Goal: Check status: Check status

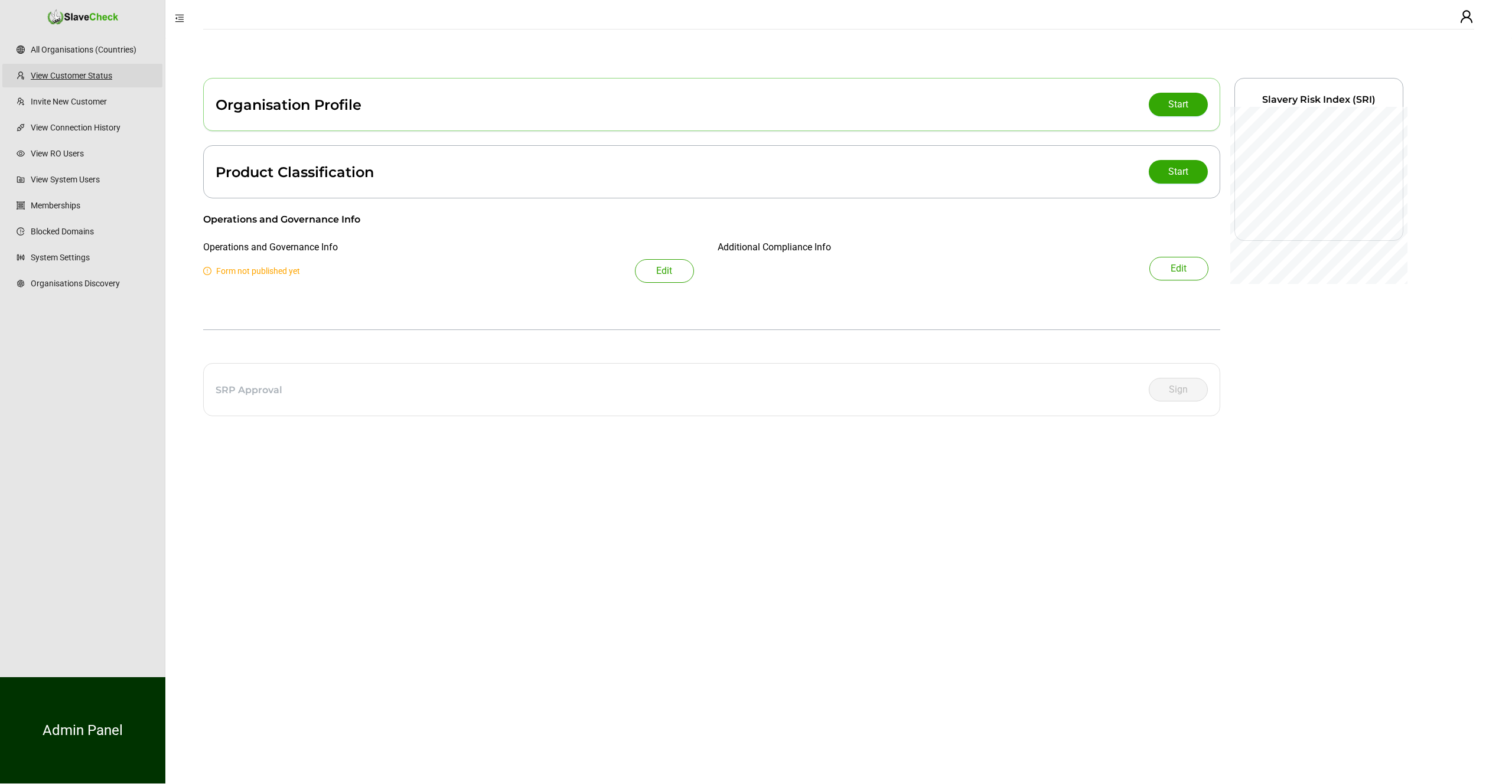
click at [72, 73] on link "View Customer Status" at bounding box center [92, 75] width 123 height 24
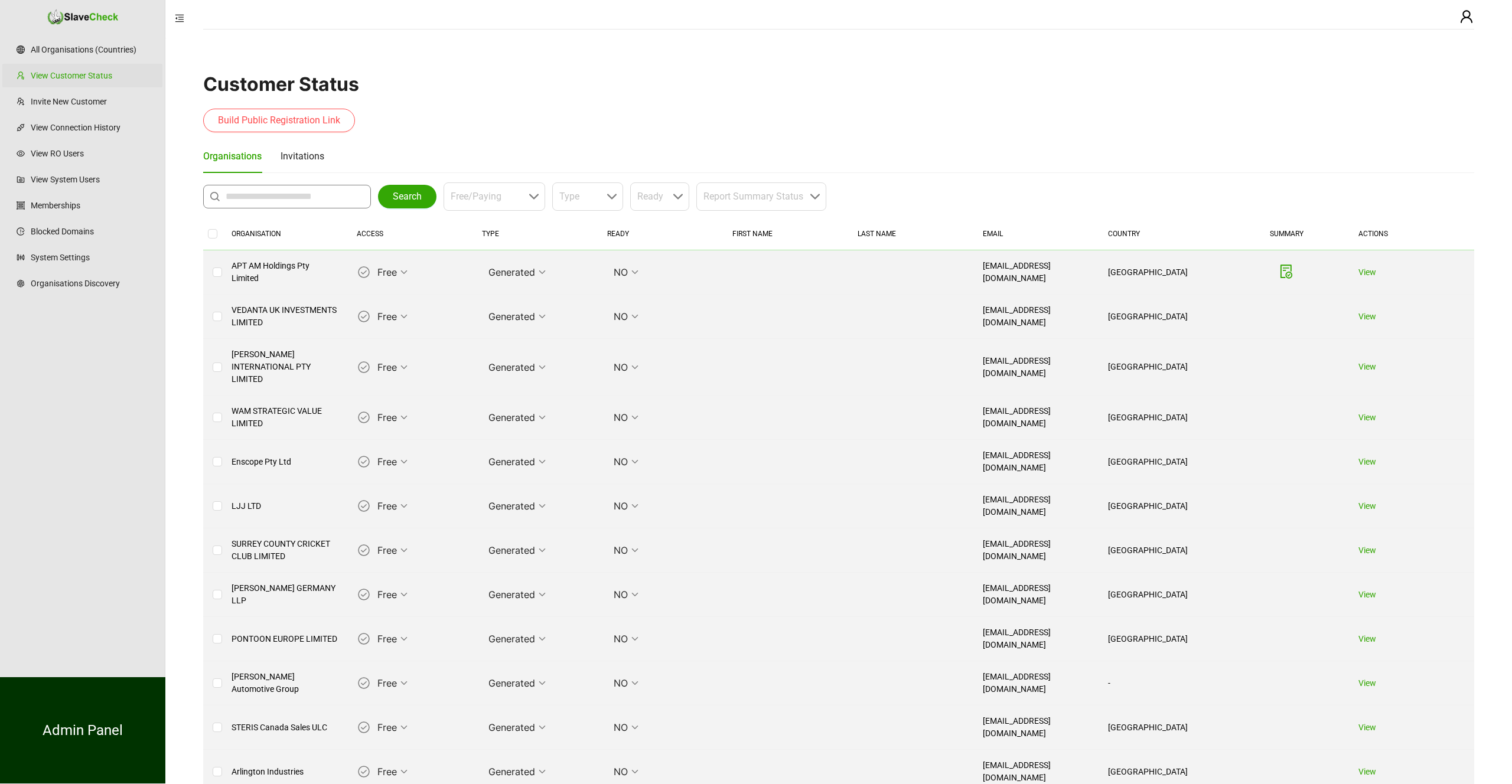
click at [293, 201] on input "text" at bounding box center [290, 196] width 129 height 14
type input "**********"
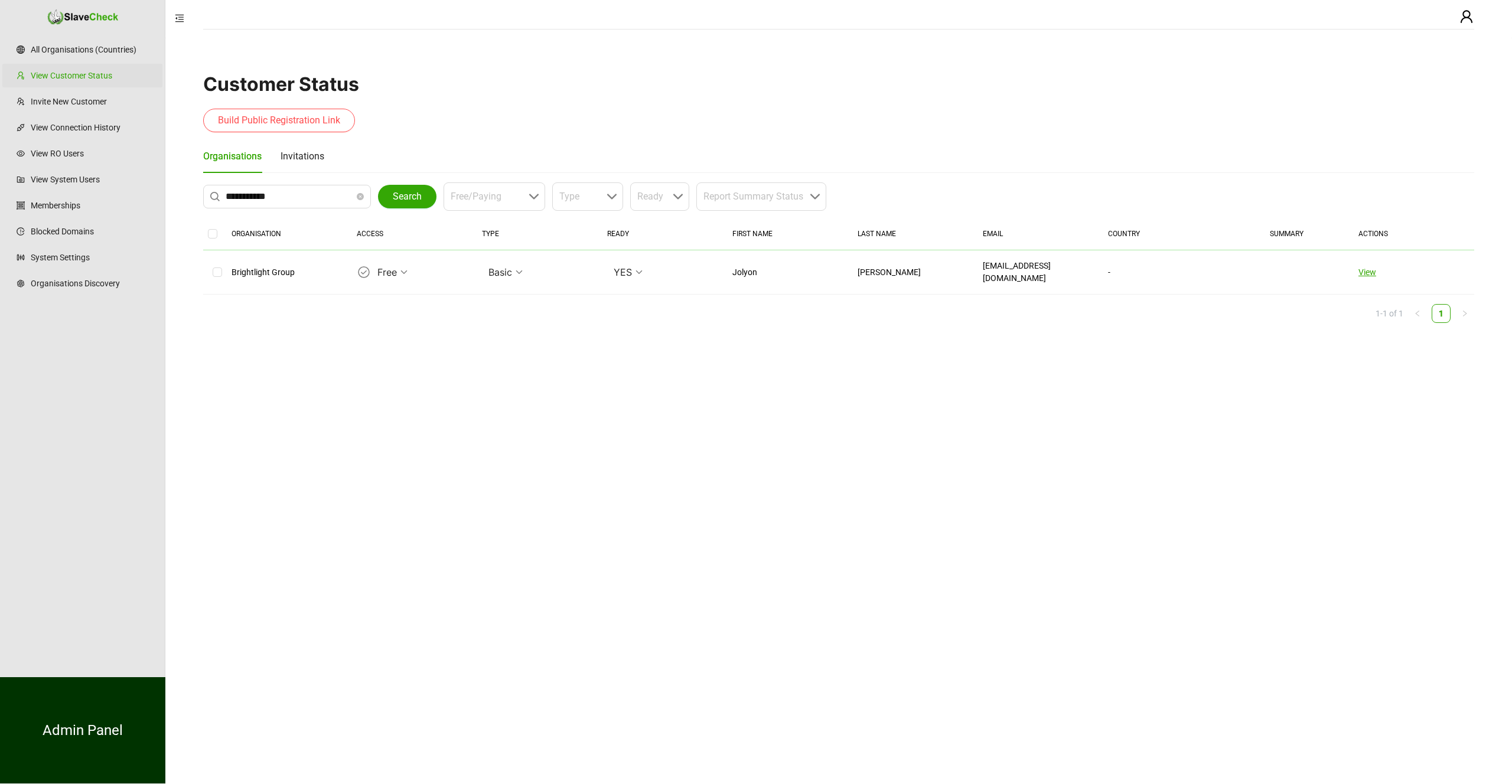
click at [1370, 269] on link "View" at bounding box center [1367, 272] width 18 height 9
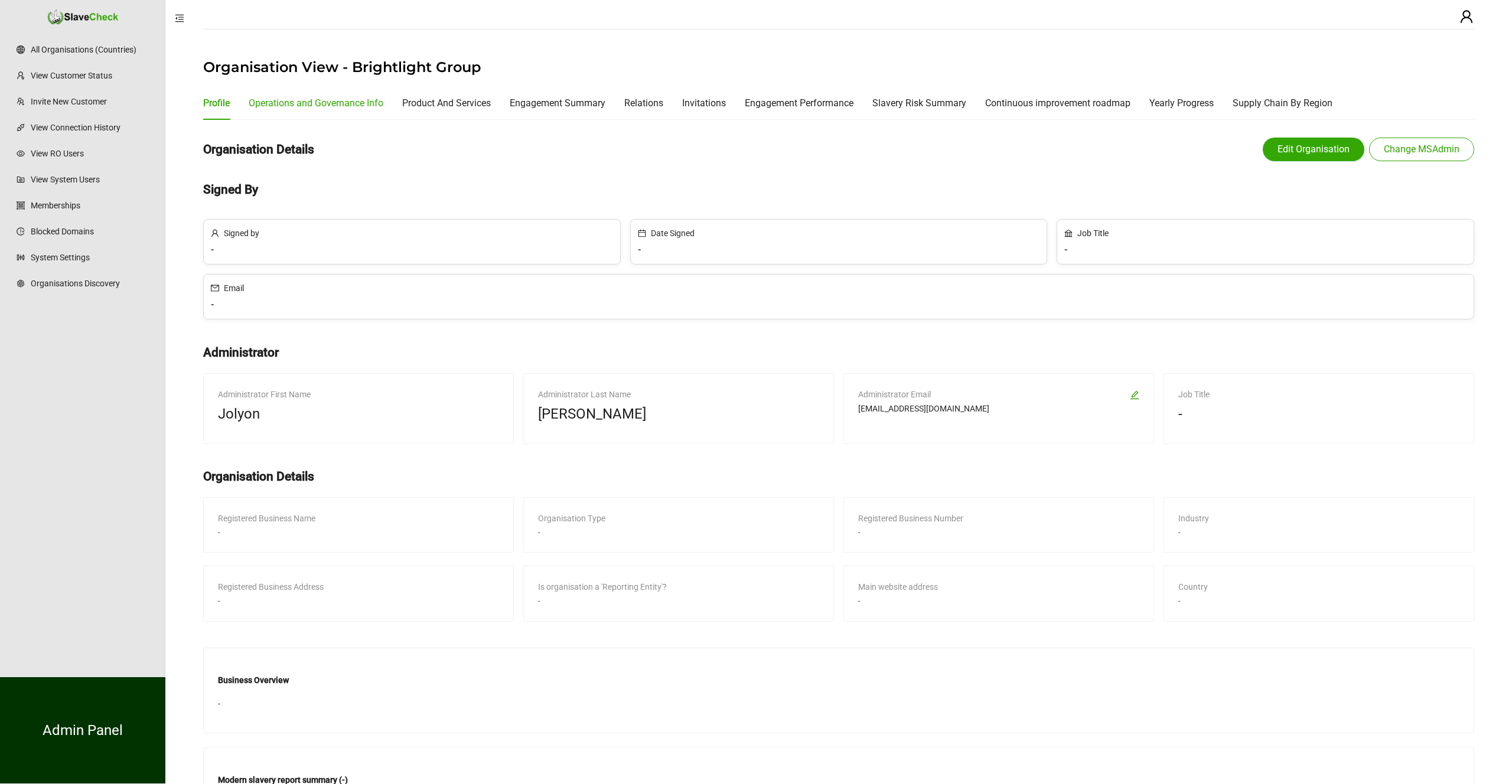
click at [352, 100] on div "Operations and Governance Info" at bounding box center [316, 103] width 135 height 15
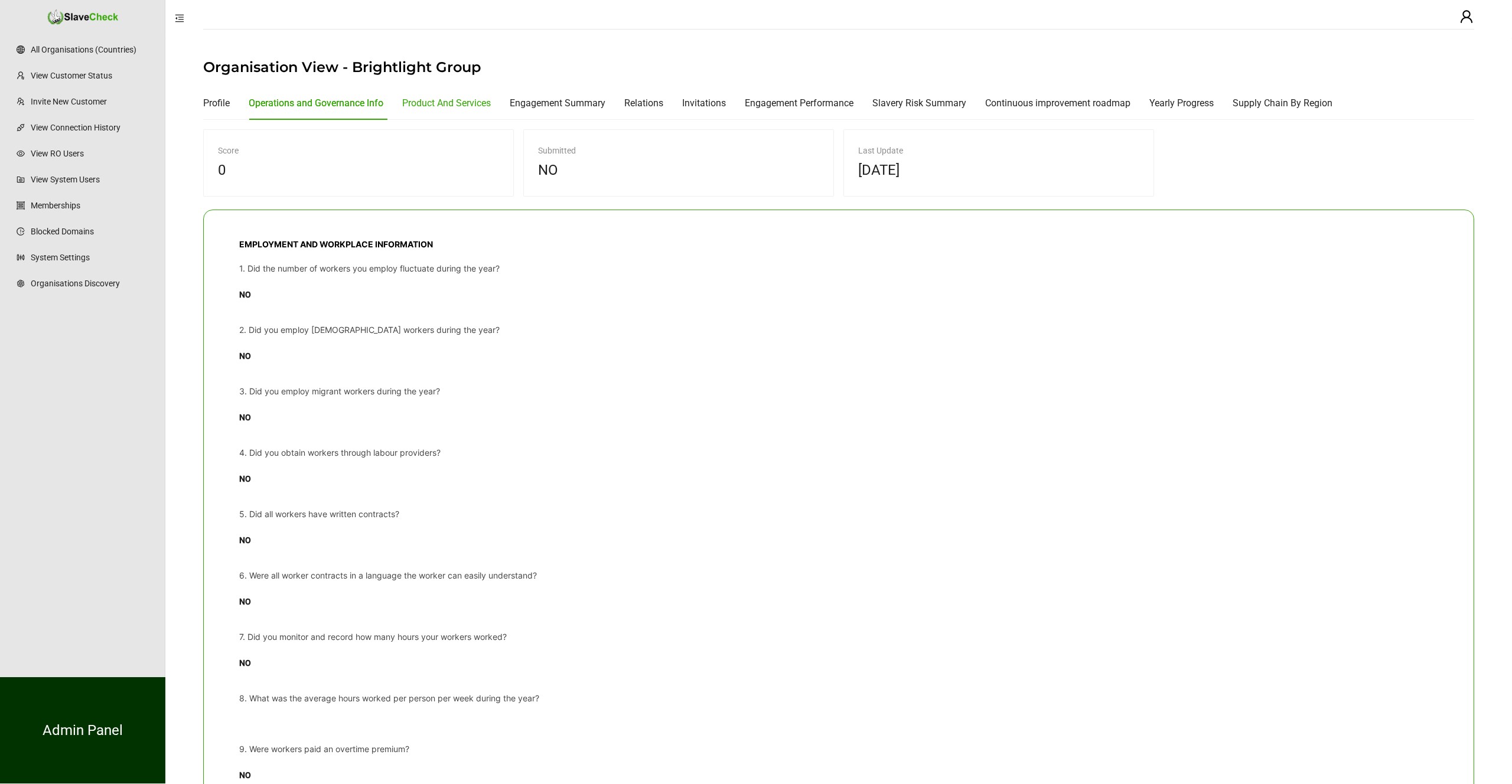
click at [446, 104] on div "Product And Services" at bounding box center [446, 103] width 89 height 15
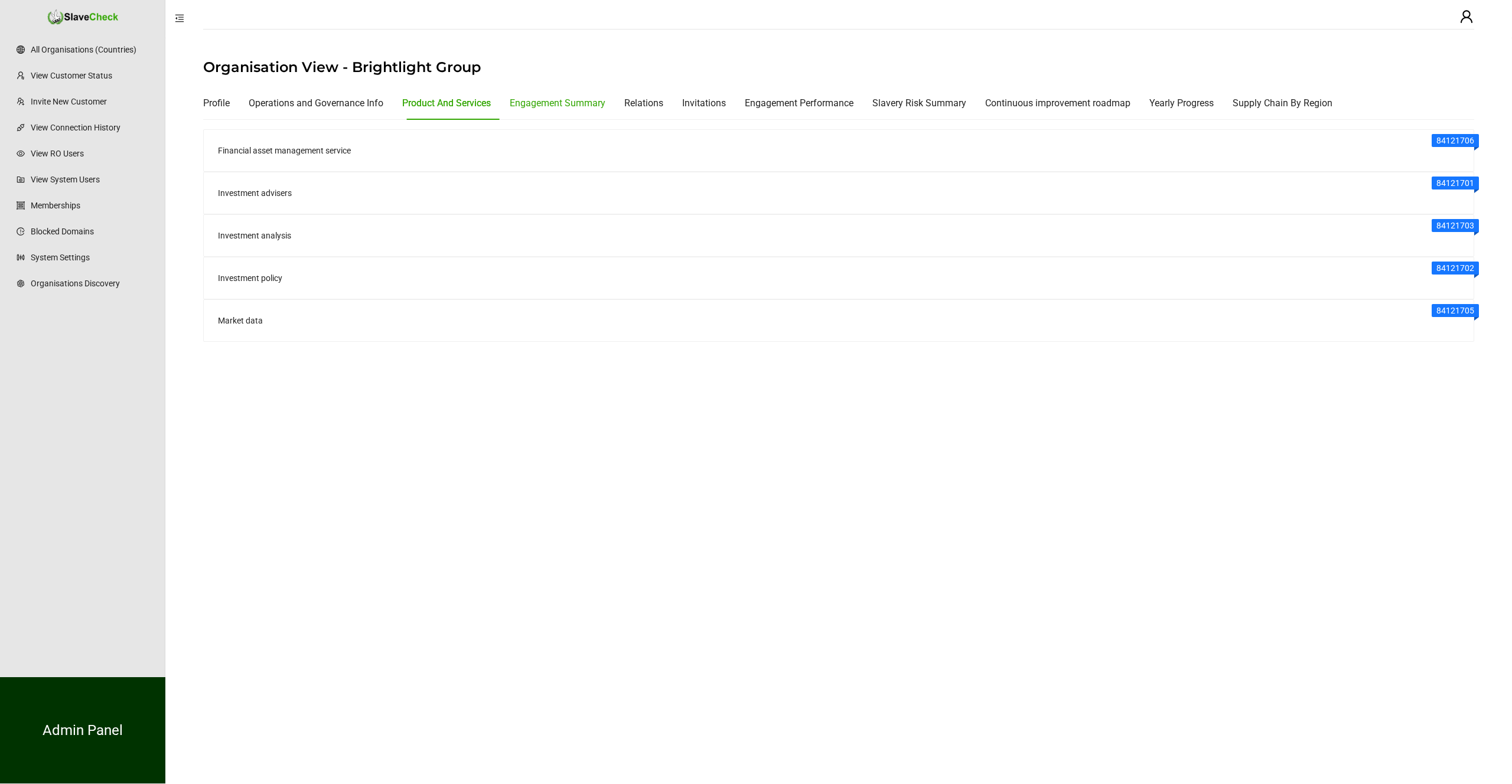
click at [542, 104] on div "Engagement Summary" at bounding box center [558, 103] width 96 height 15
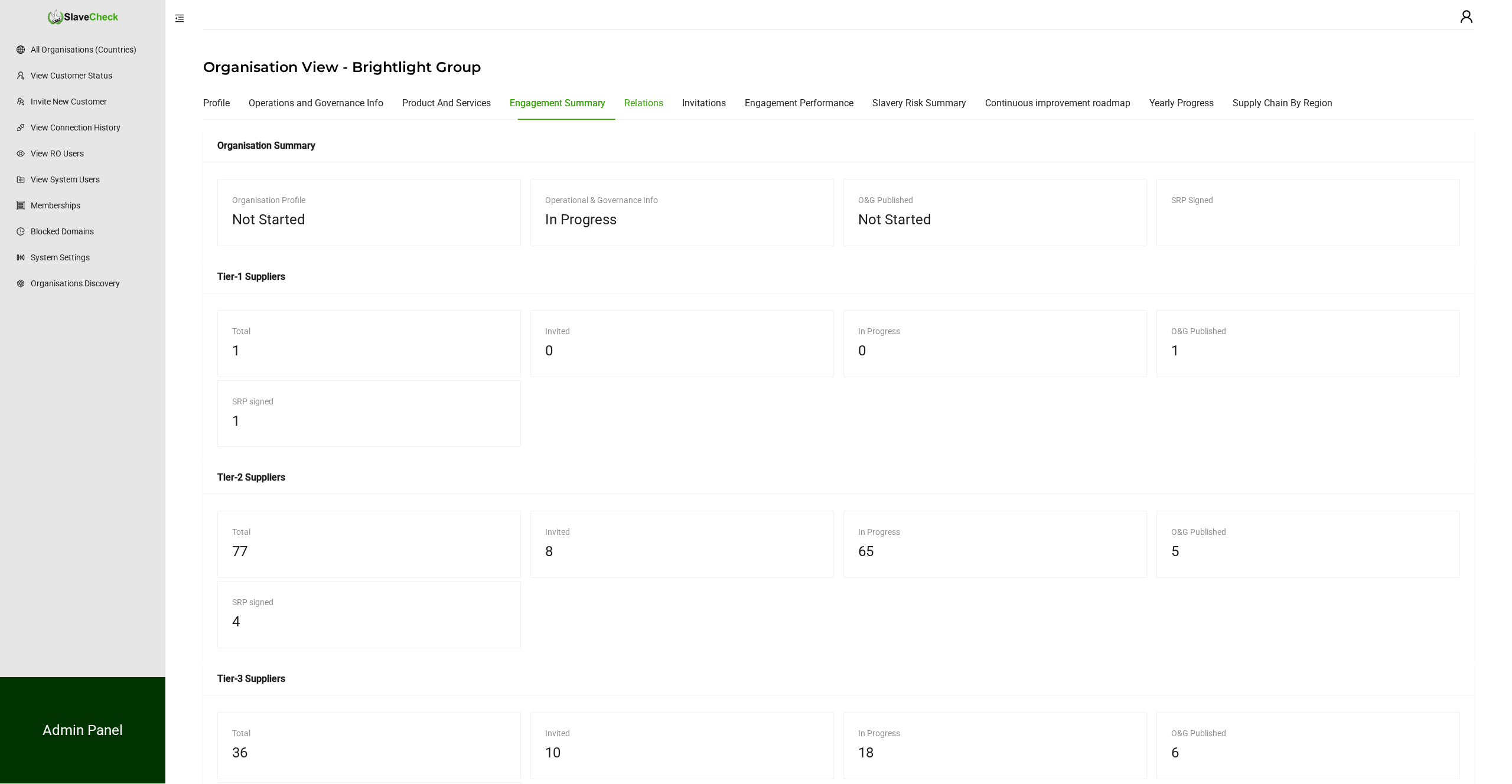
click at [654, 103] on div "Relations" at bounding box center [644, 103] width 39 height 15
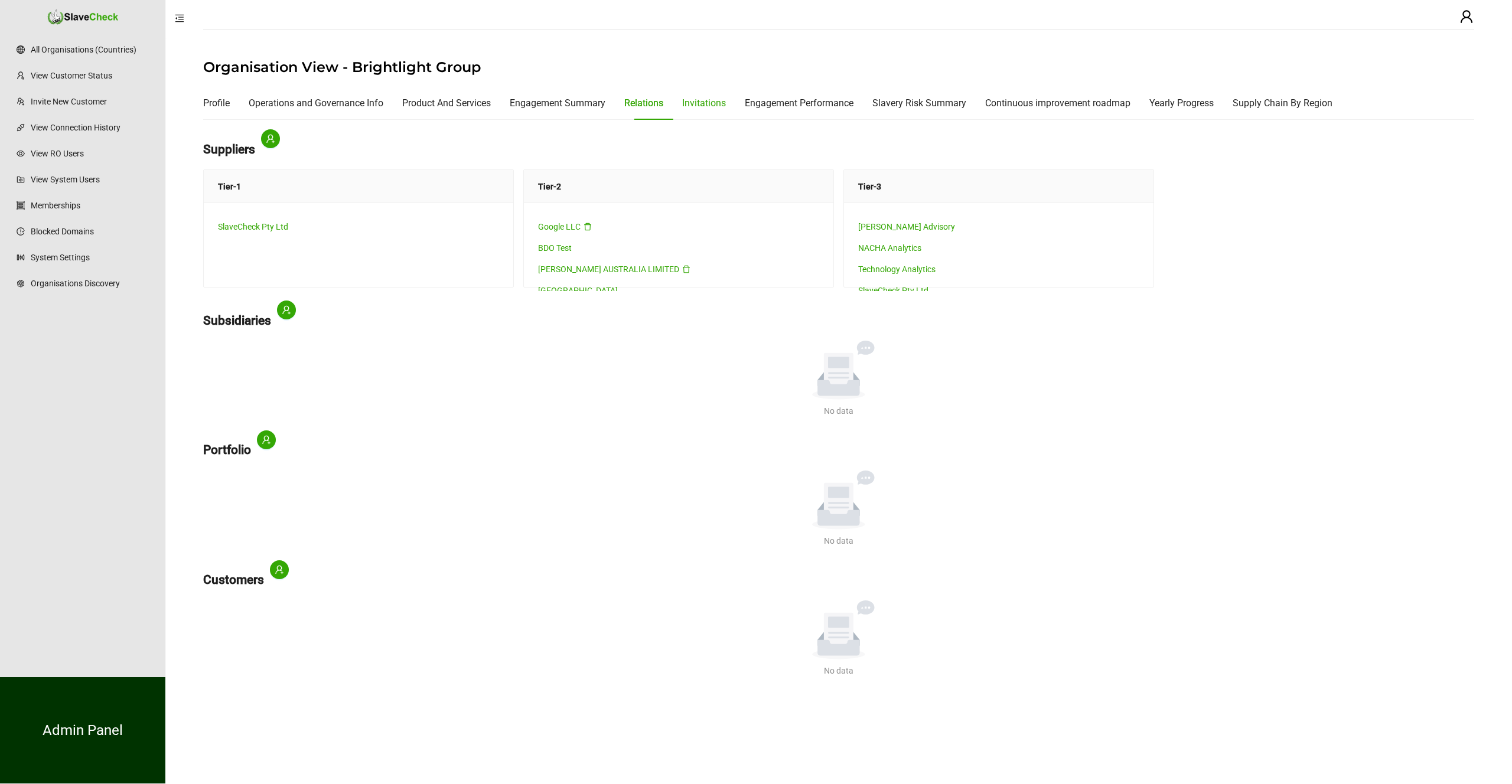
click at [706, 101] on div "Invitations" at bounding box center [704, 103] width 44 height 15
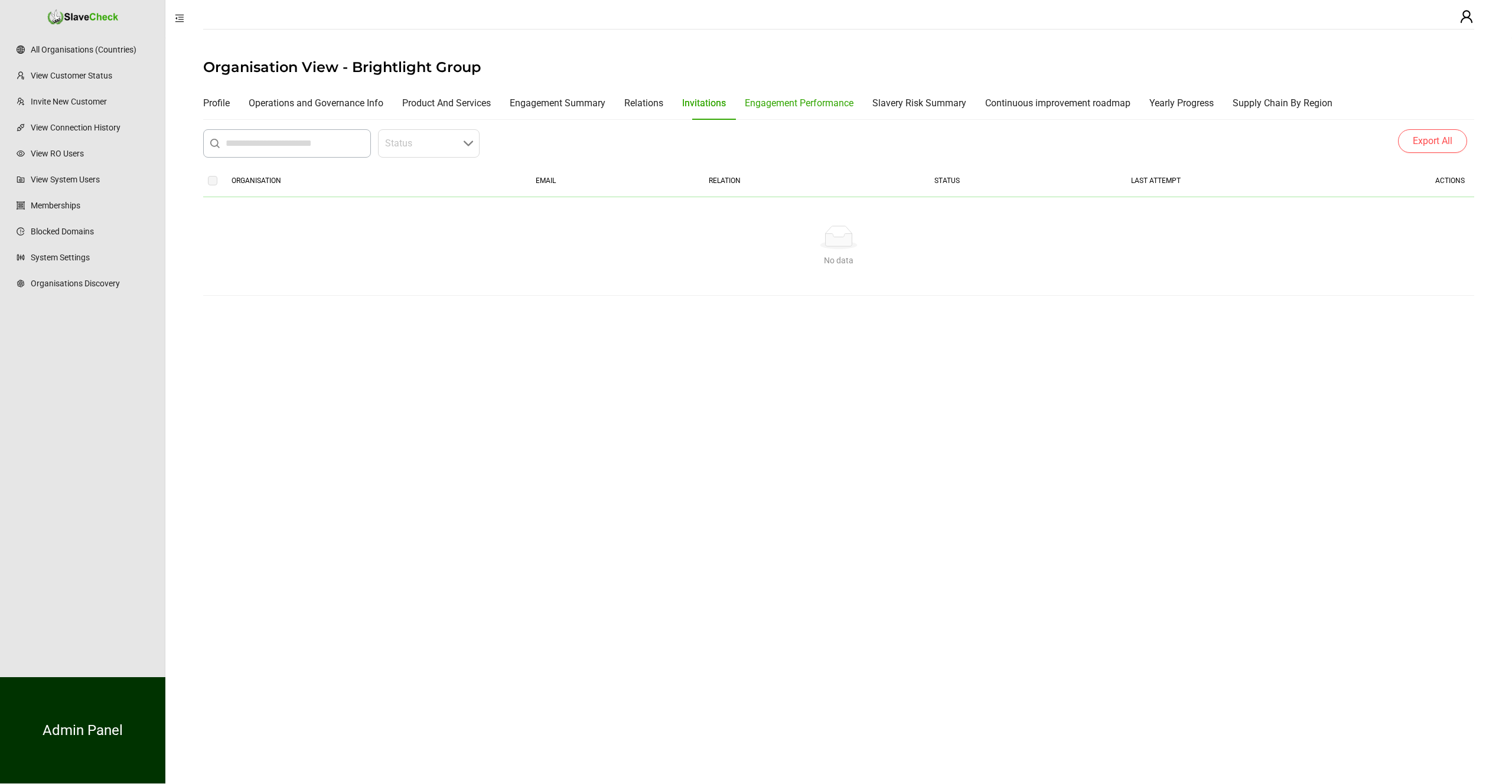
click at [788, 98] on div "Engagement Performance" at bounding box center [799, 103] width 109 height 15
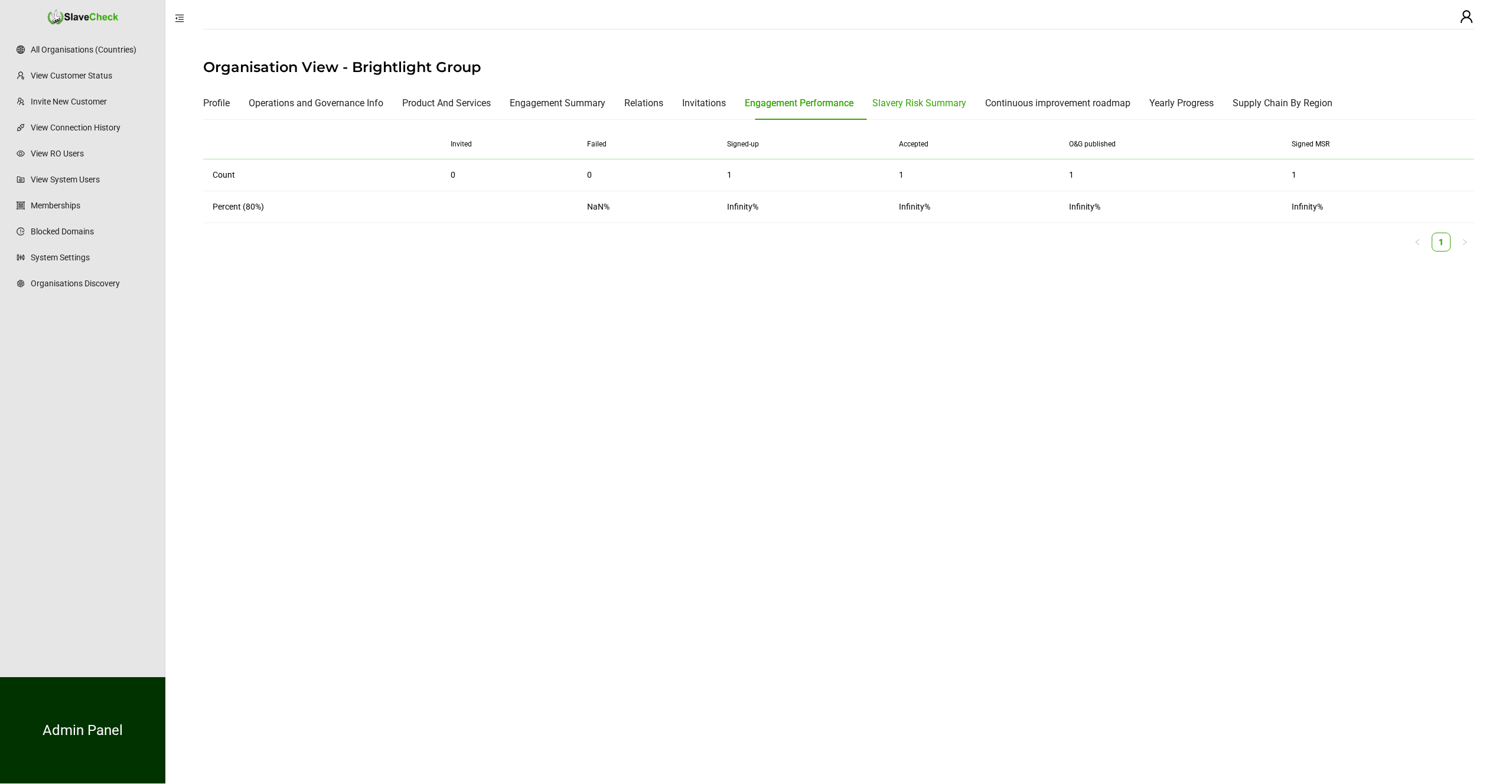
click at [917, 101] on div "Slavery Risk Summary" at bounding box center [920, 103] width 94 height 15
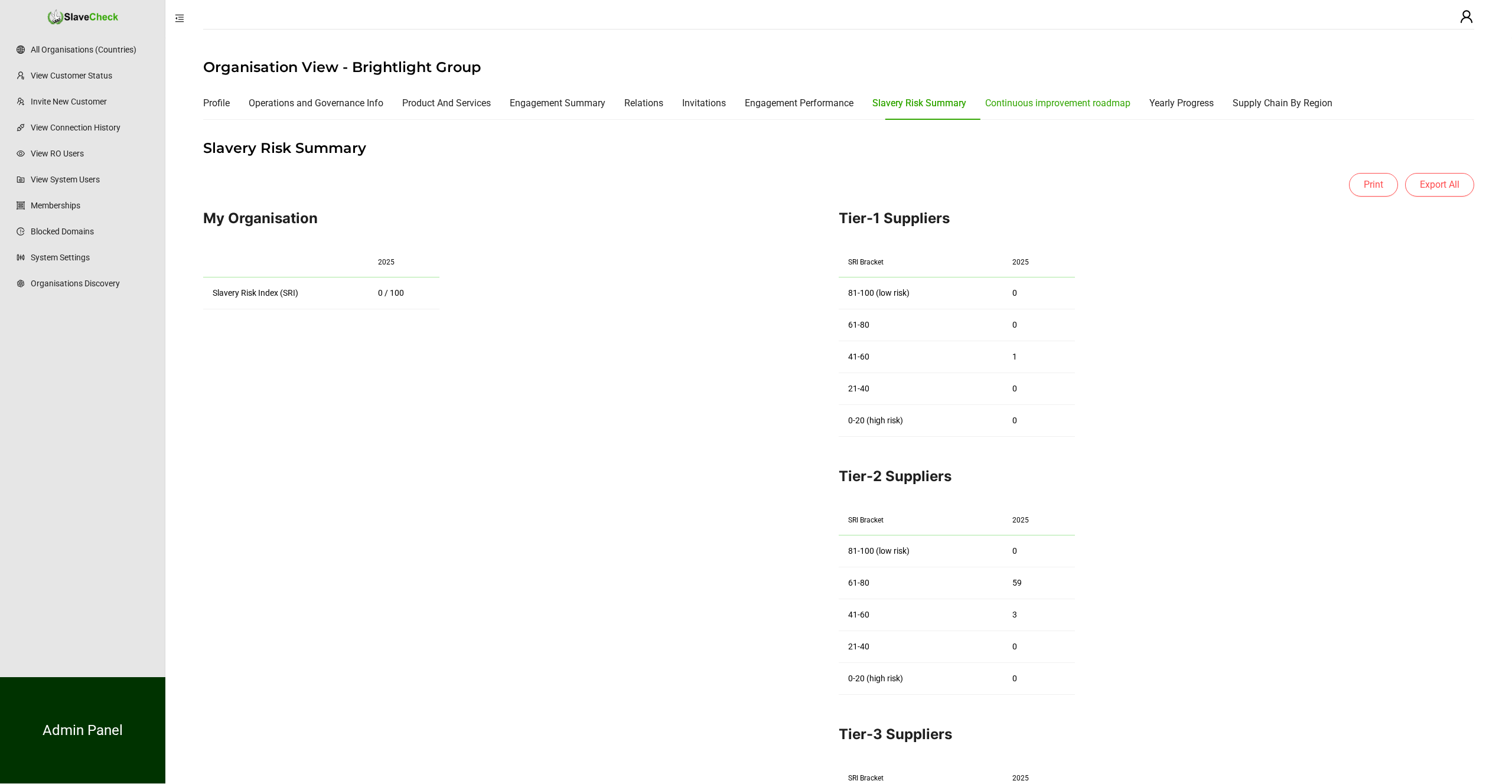
click at [1017, 107] on div "Continuous improvement roadmap" at bounding box center [1058, 103] width 145 height 15
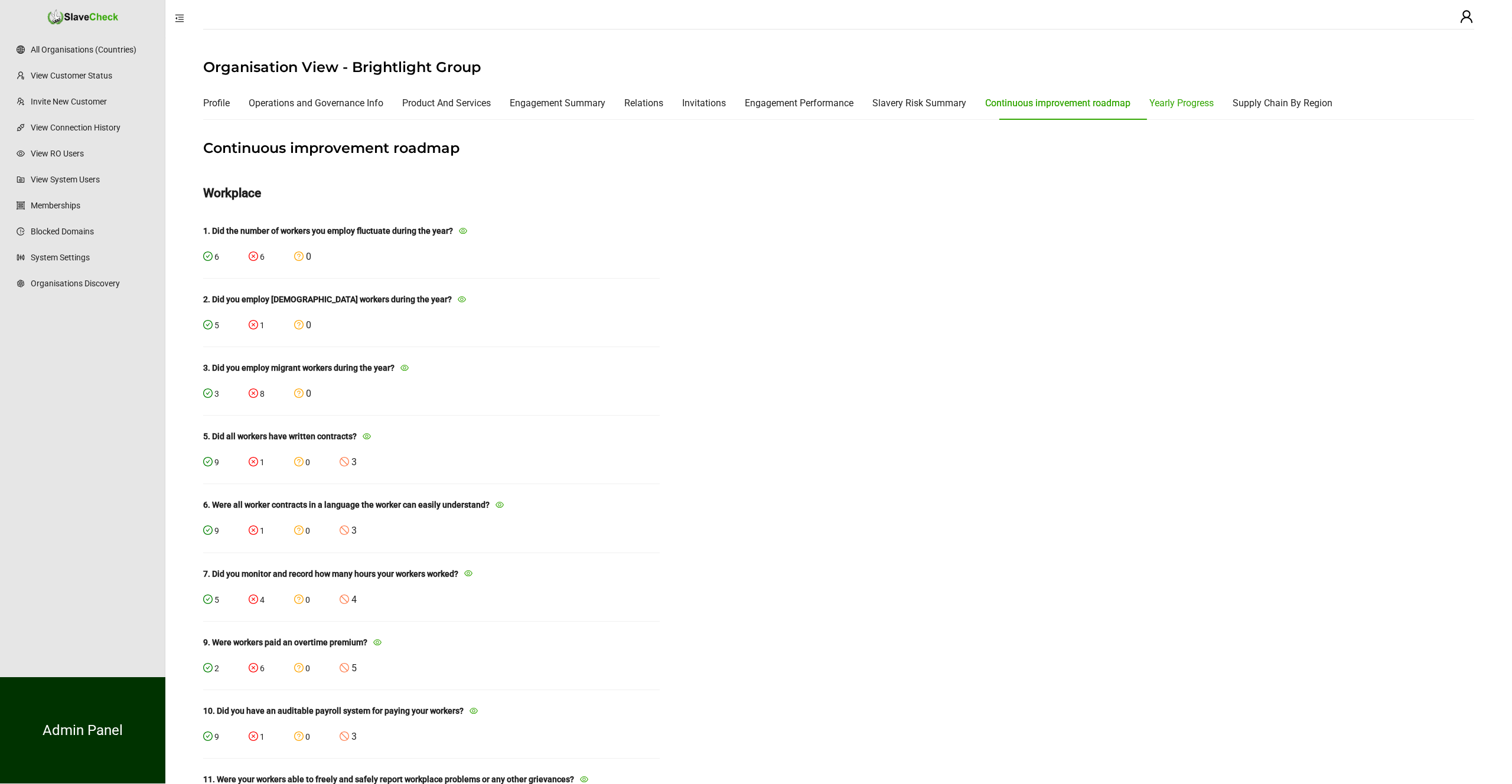
click at [1199, 103] on div "Yearly Progress" at bounding box center [1182, 103] width 64 height 15
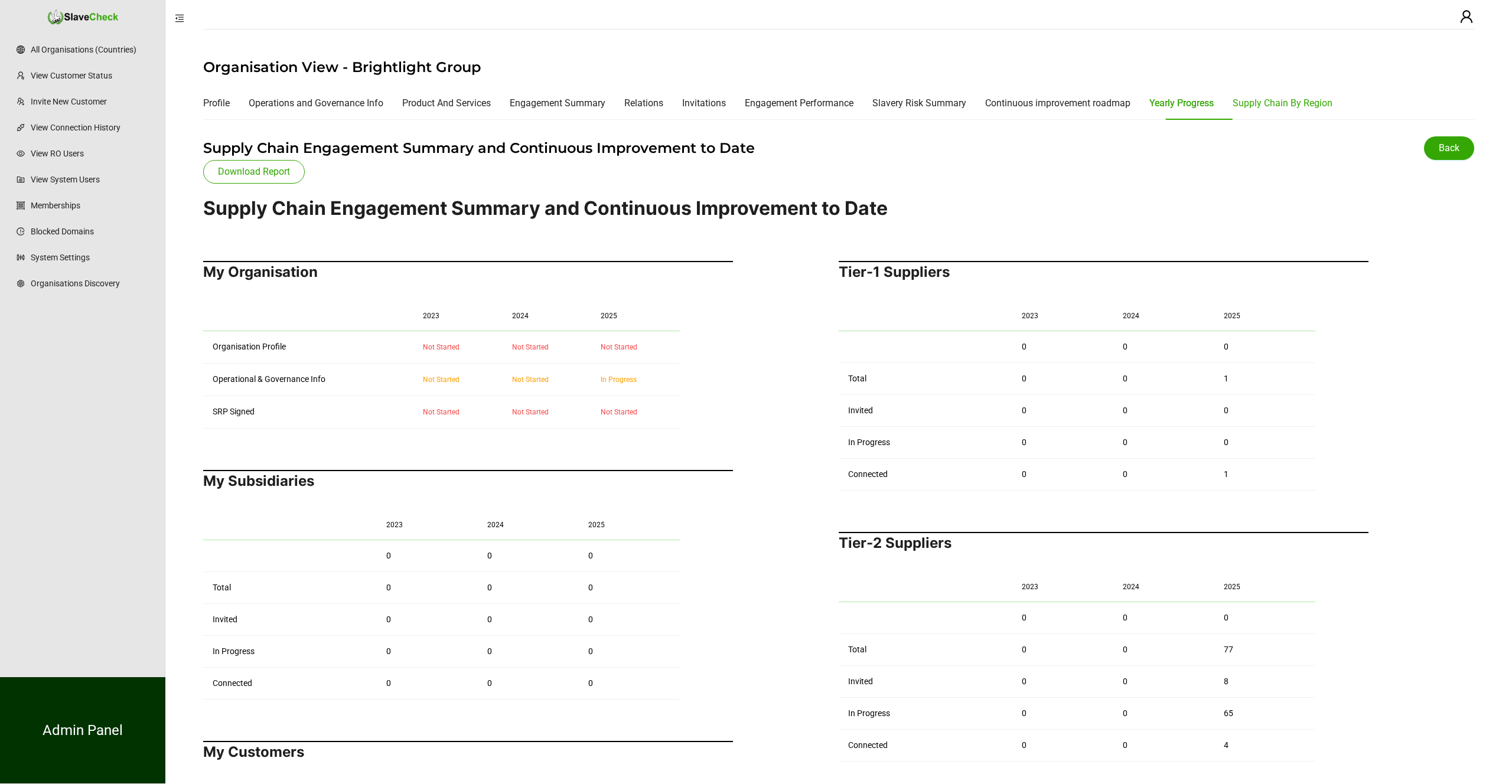
click at [1291, 106] on div "Supply Chain By Region" at bounding box center [1282, 103] width 100 height 15
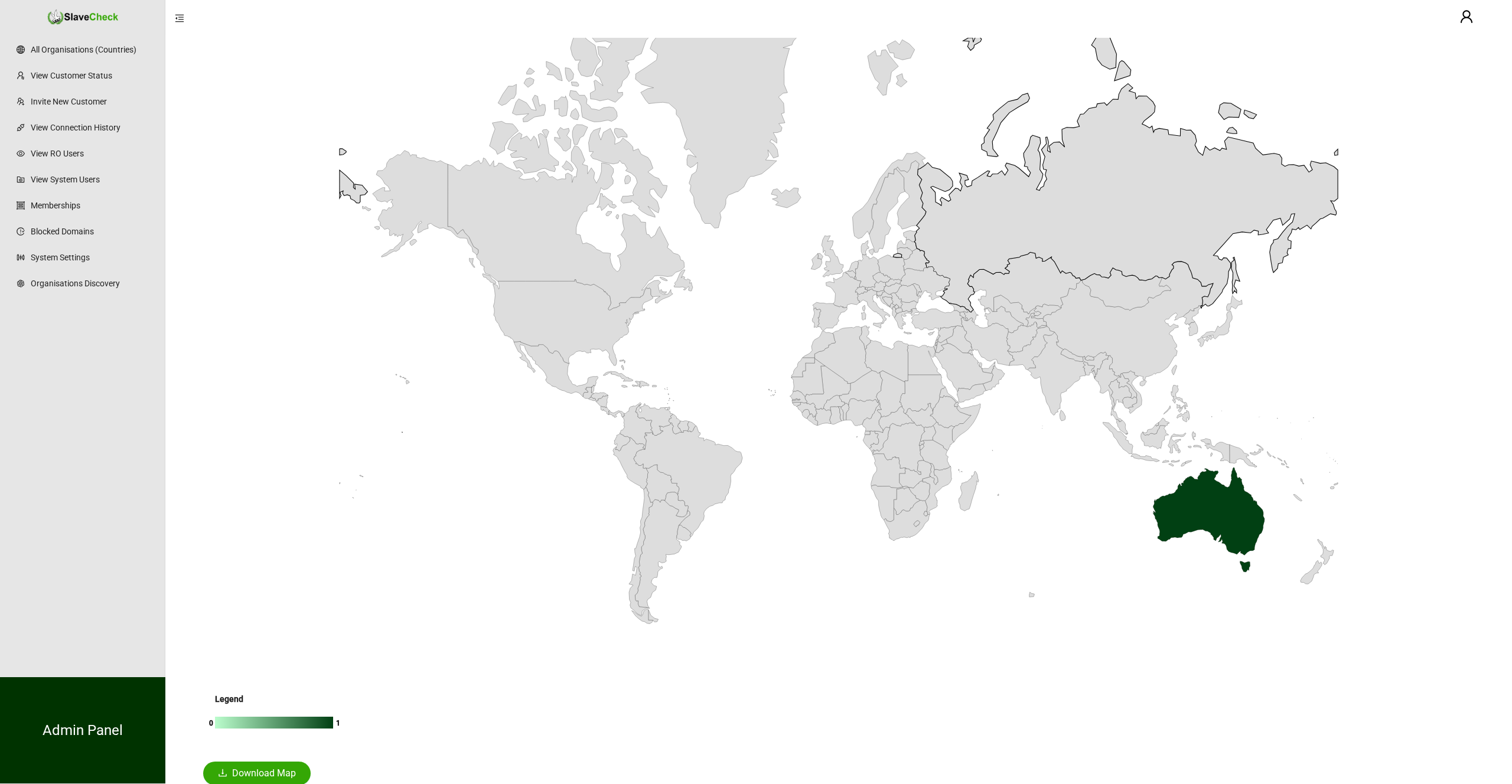
scroll to position [212, 0]
